Goal: Navigation & Orientation: Find specific page/section

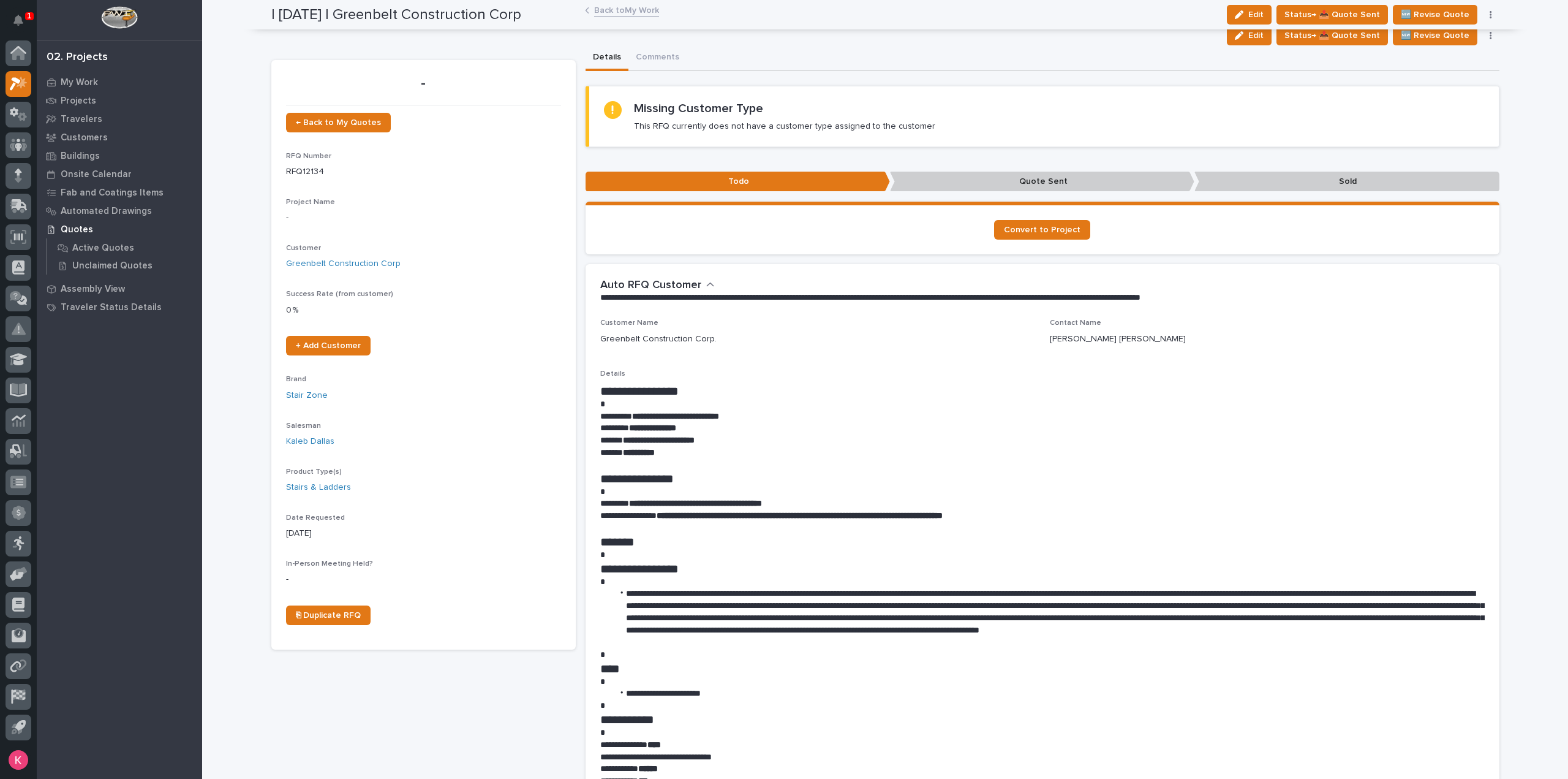
scroll to position [184, 0]
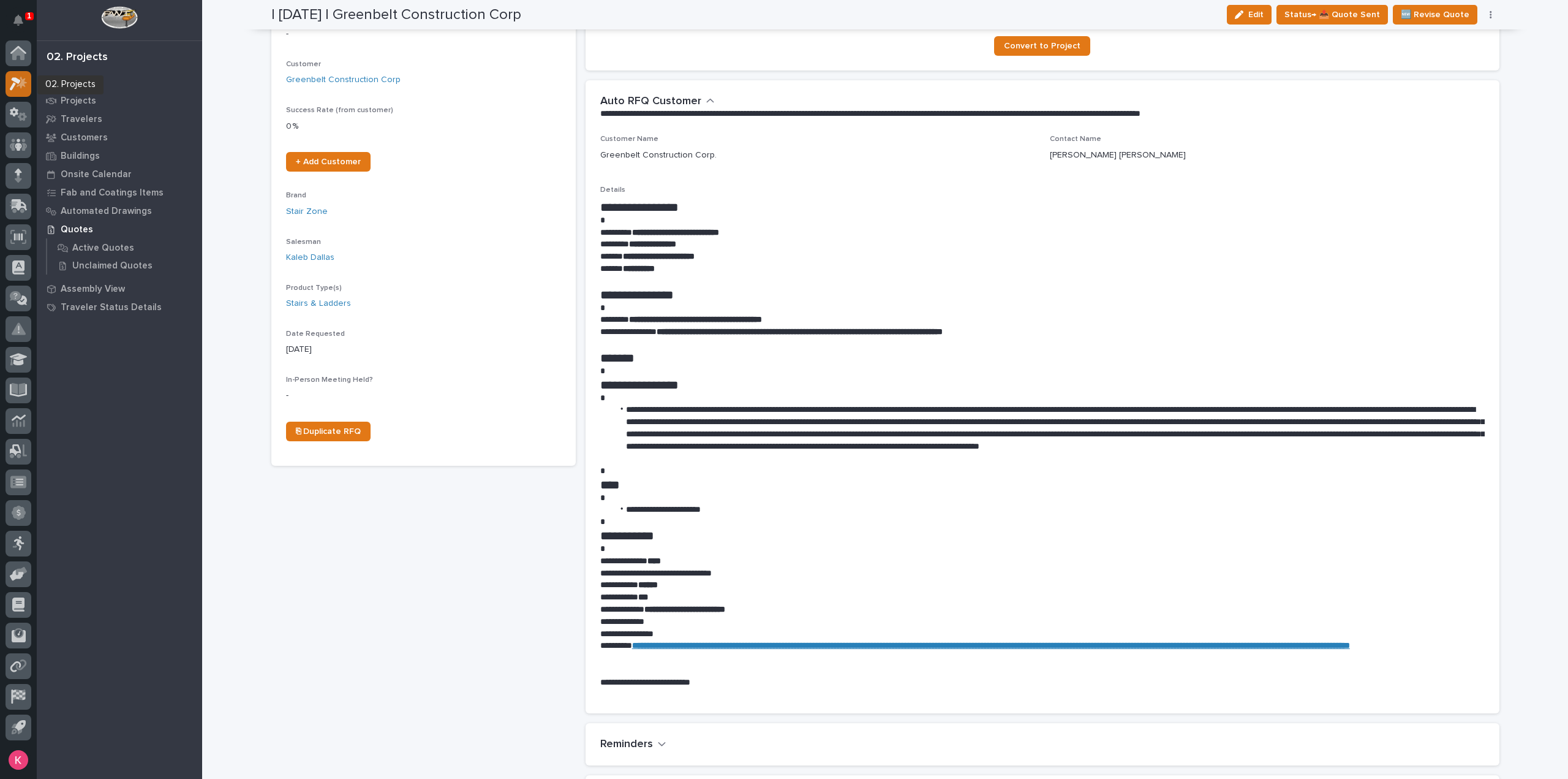
click at [16, 74] on div at bounding box center [18, 84] width 25 height 25
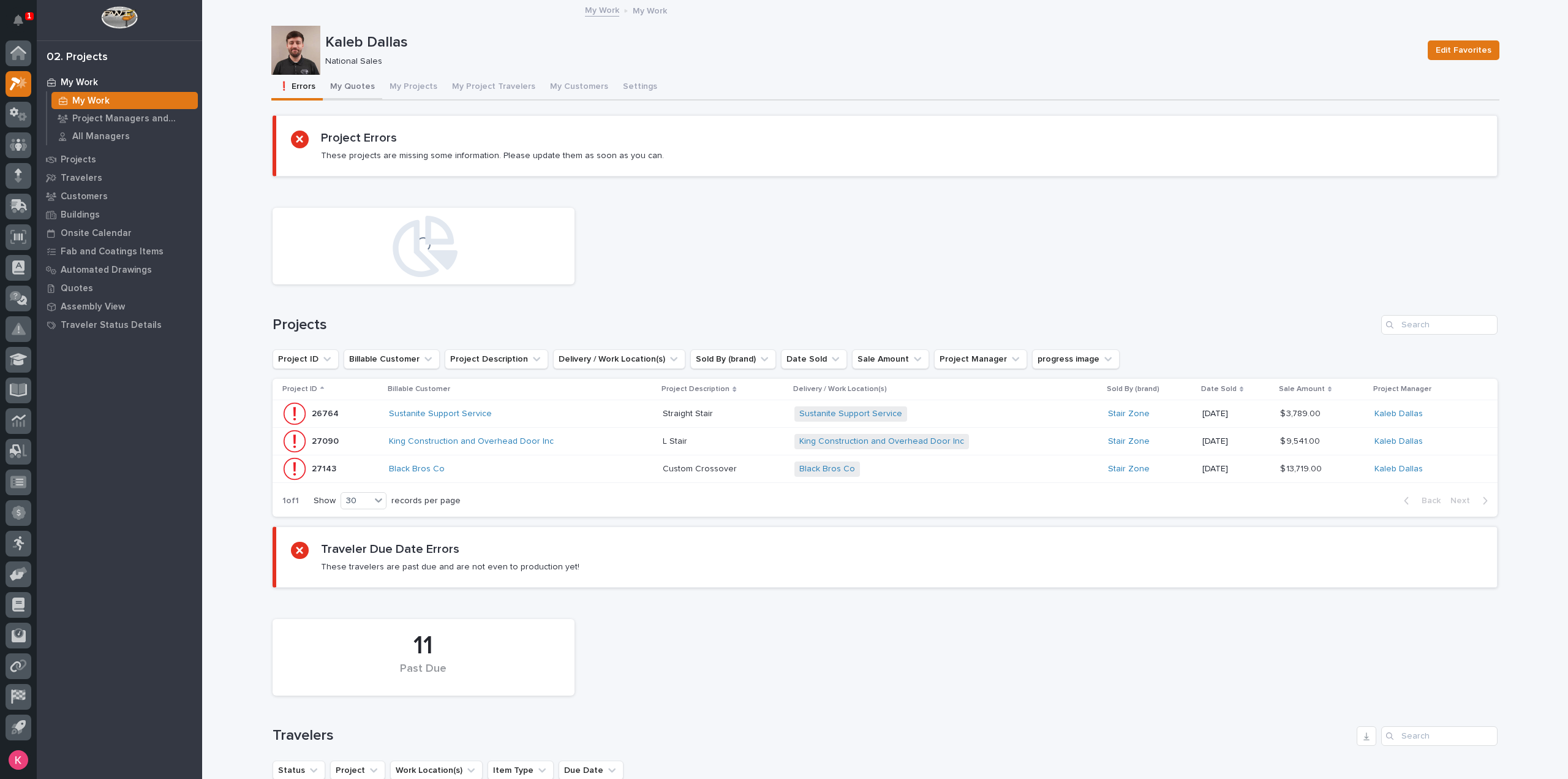
click at [362, 88] on button "My Quotes" at bounding box center [351, 87] width 59 height 25
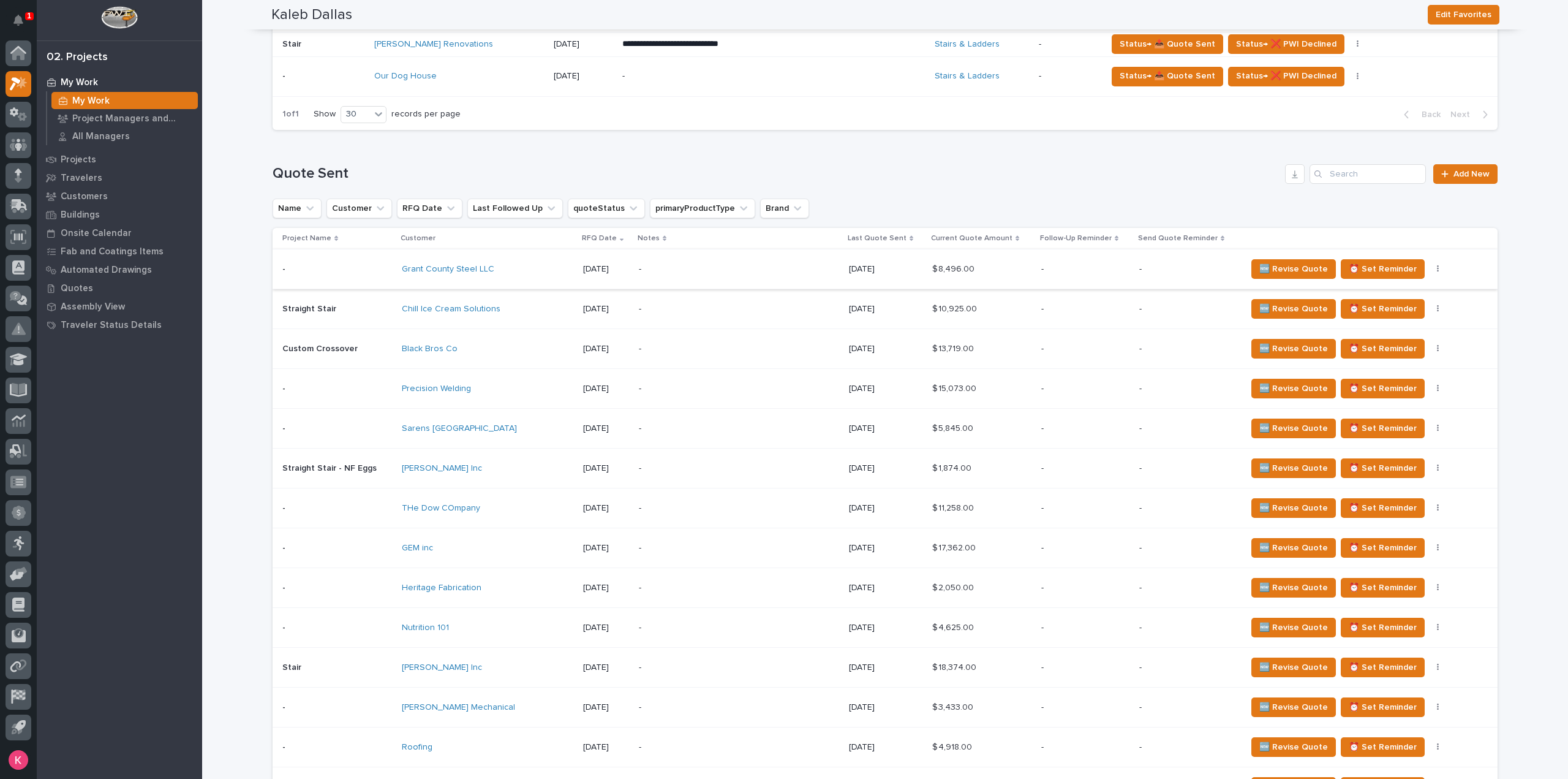
scroll to position [613, 0]
